Goal: Transaction & Acquisition: Purchase product/service

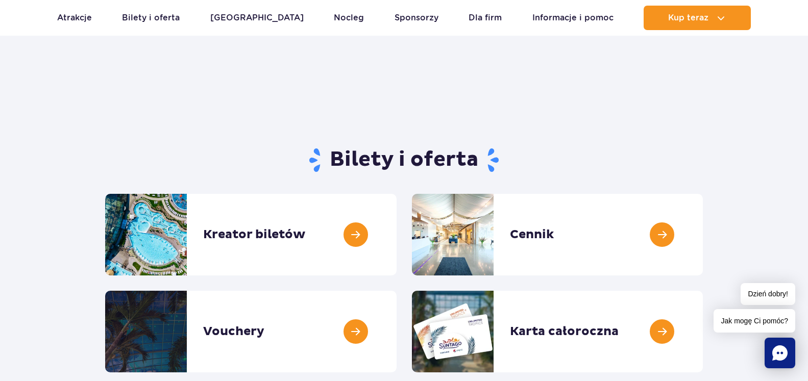
scroll to position [104, 0]
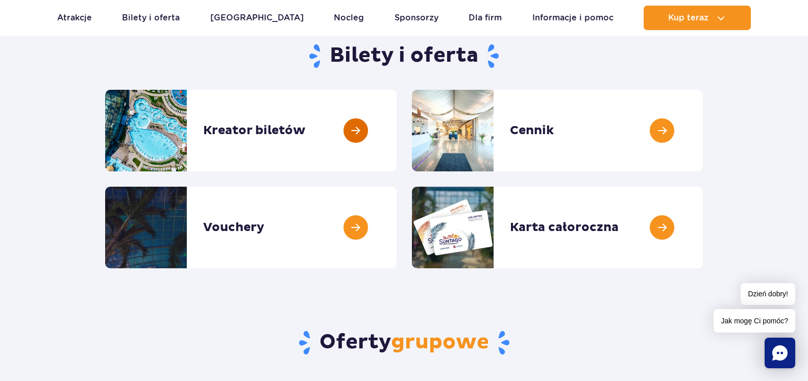
click at [397, 130] on link at bounding box center [397, 131] width 0 height 82
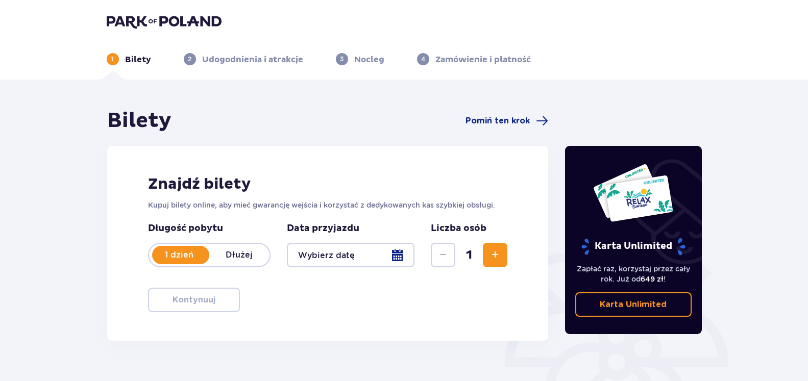
click at [240, 254] on p "Dłużej" at bounding box center [239, 255] width 60 height 11
click at [396, 258] on div at bounding box center [351, 255] width 128 height 25
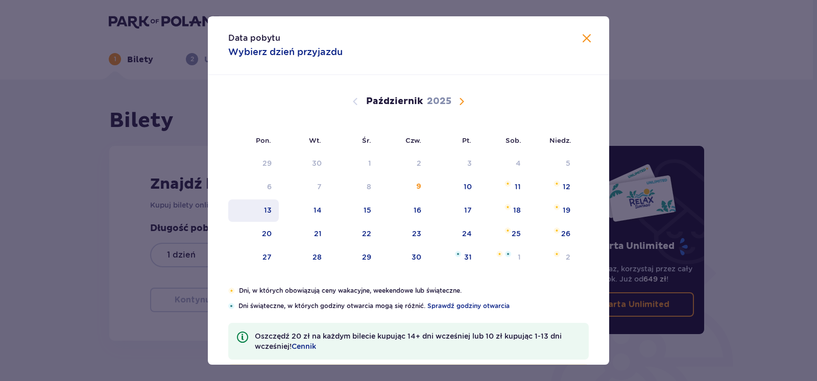
click at [267, 211] on div "13" at bounding box center [268, 210] width 8 height 10
click at [267, 210] on div "13" at bounding box center [268, 210] width 8 height 10
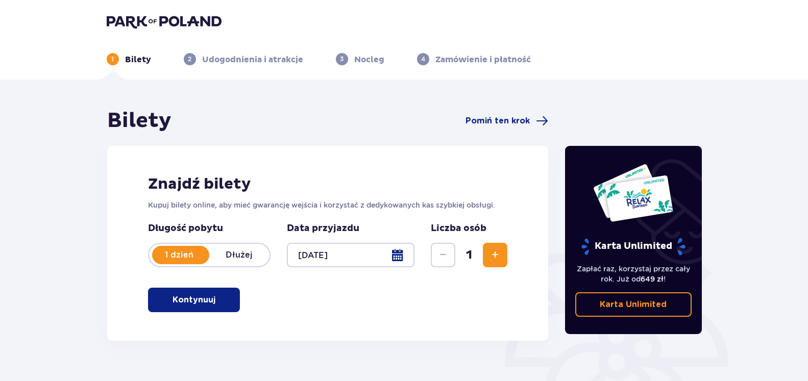
click at [401, 255] on div at bounding box center [351, 255] width 128 height 25
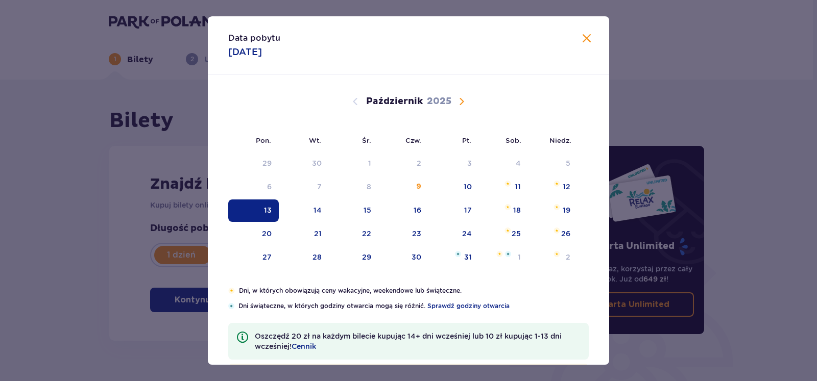
drag, startPoint x: 271, startPoint y: 209, endPoint x: 266, endPoint y: 210, distance: 5.1
click at [271, 209] on div "13" at bounding box center [253, 211] width 51 height 22
click at [266, 209] on div "13" at bounding box center [268, 210] width 8 height 10
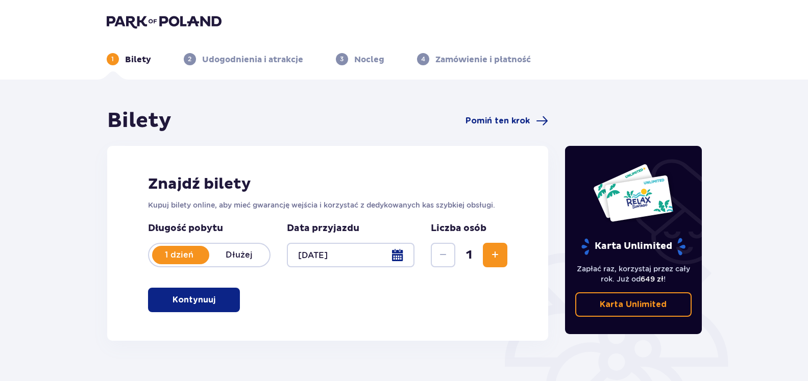
click at [400, 255] on div at bounding box center [351, 255] width 128 height 25
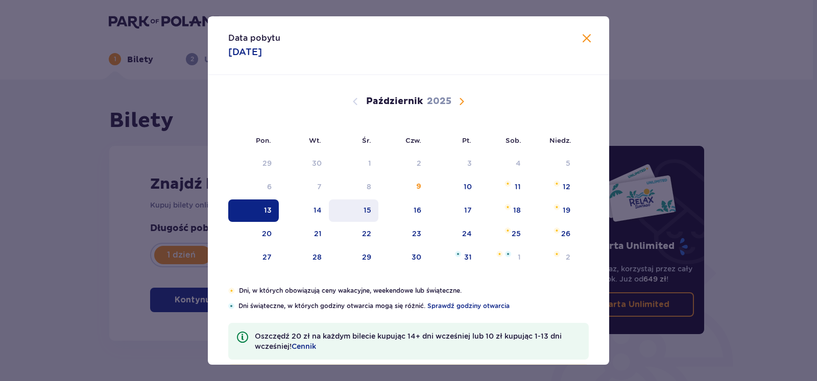
click at [367, 212] on div "15" at bounding box center [368, 210] width 8 height 10
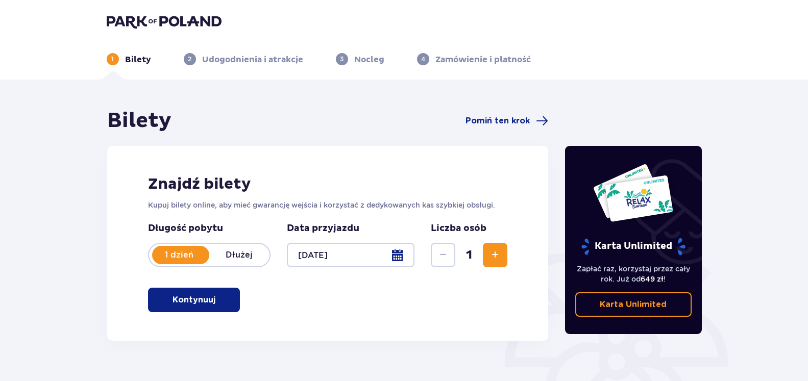
click at [497, 260] on span "Zwiększ" at bounding box center [495, 255] width 12 height 12
click at [397, 257] on div at bounding box center [351, 255] width 128 height 25
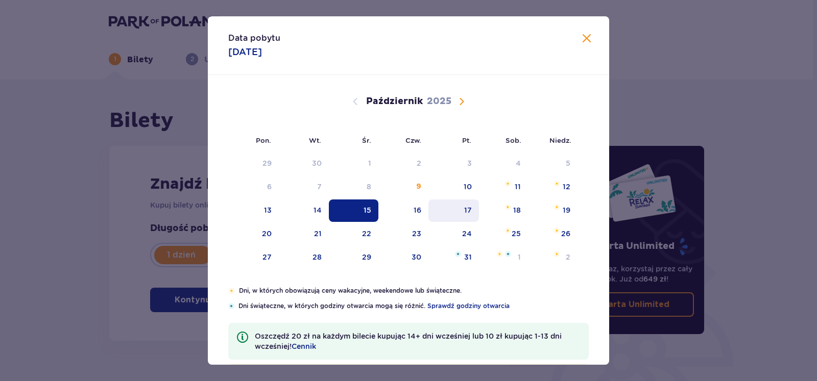
click at [463, 215] on div "17" at bounding box center [453, 211] width 51 height 22
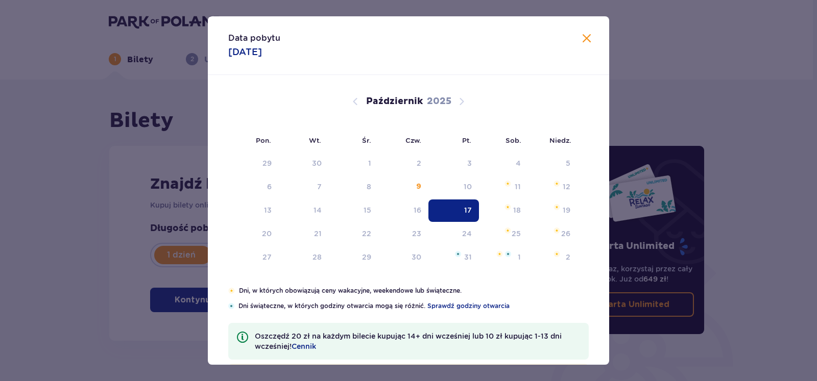
type input "17.10.25"
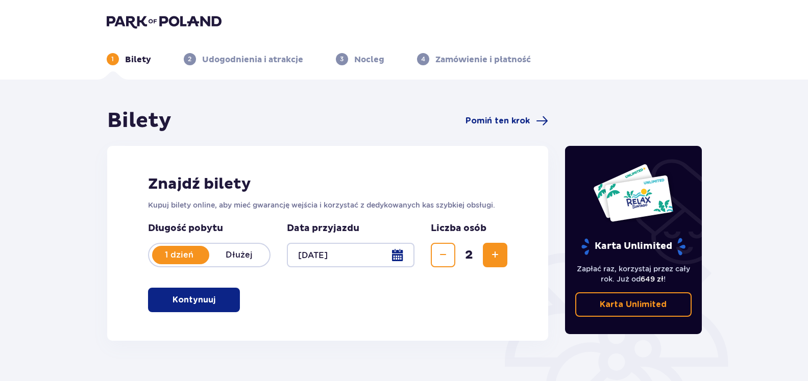
click at [212, 305] on span "button" at bounding box center [217, 300] width 12 height 12
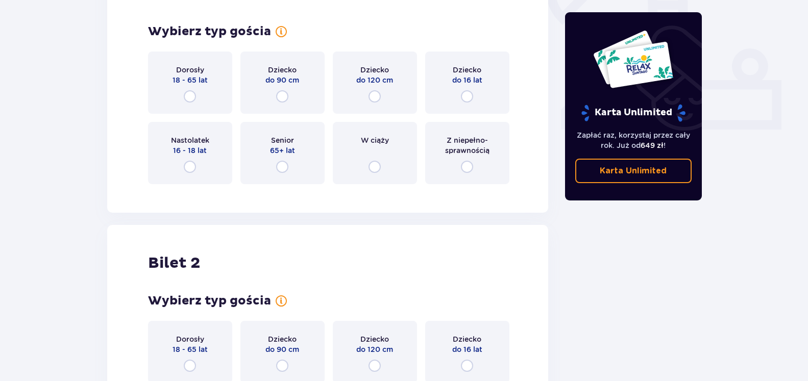
scroll to position [341, 0]
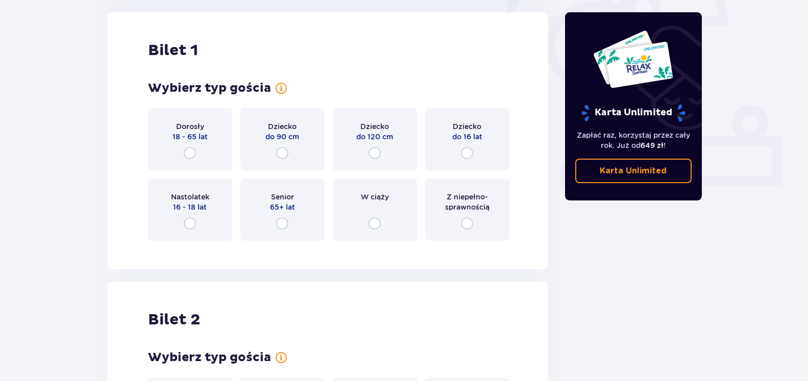
click at [190, 152] on input "radio" at bounding box center [190, 153] width 12 height 12
radio input "true"
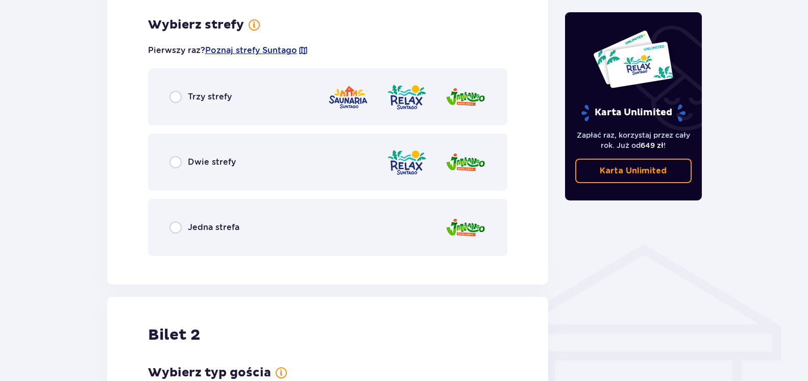
scroll to position [590, 0]
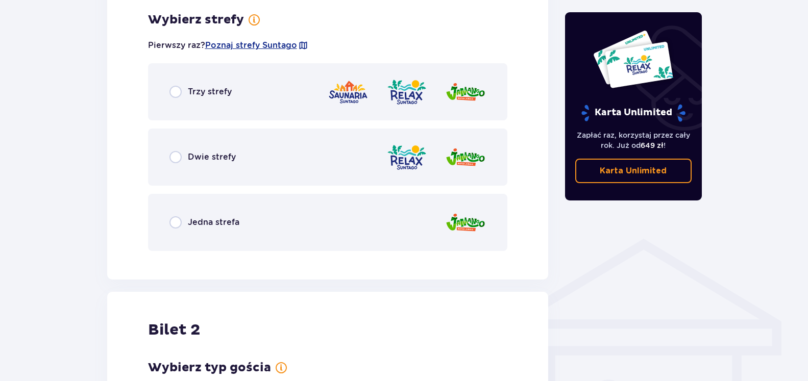
click at [176, 95] on input "radio" at bounding box center [176, 92] width 12 height 12
radio input "true"
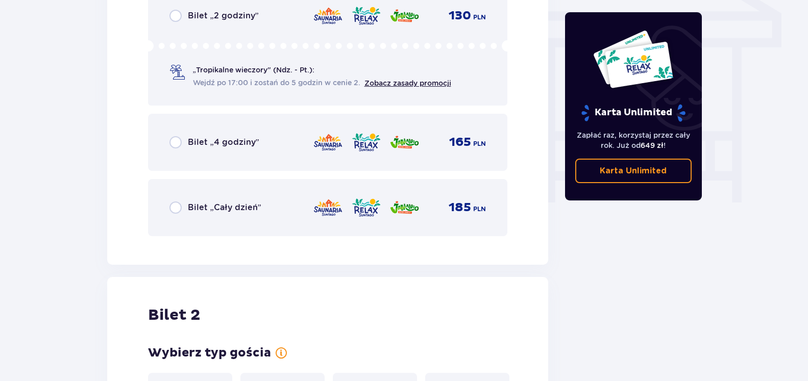
scroll to position [850, 0]
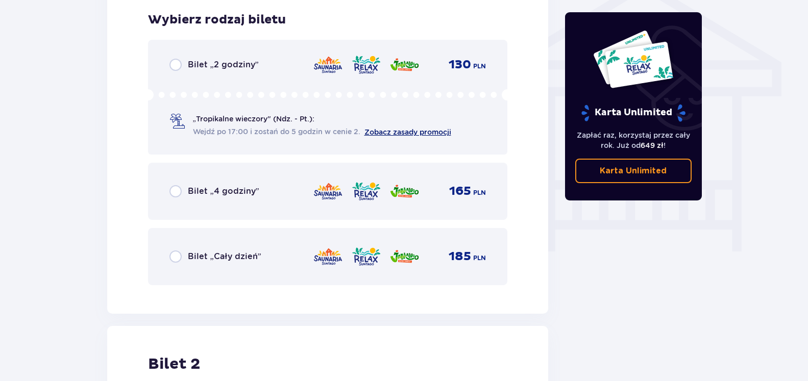
click at [402, 131] on link "Zobacz zasady promocji" at bounding box center [408, 132] width 87 height 8
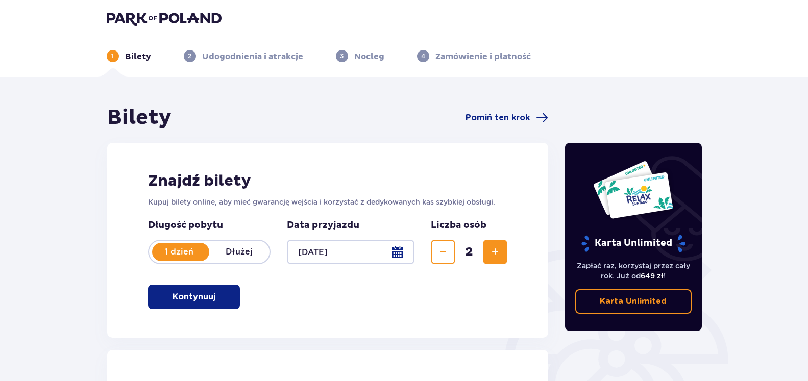
scroll to position [0, 0]
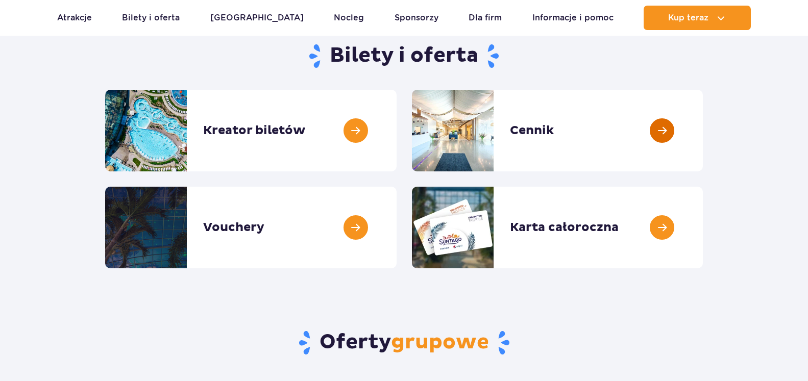
scroll to position [104, 0]
click at [703, 132] on link at bounding box center [703, 131] width 0 height 82
